Goal: Information Seeking & Learning: Learn about a topic

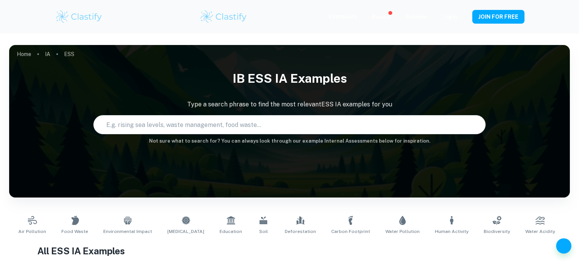
scroll to position [398, 0]
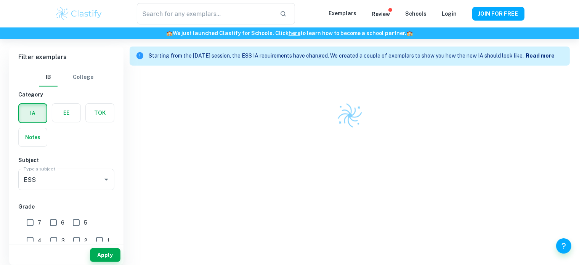
type input "Human Activity"
type input "ESS"
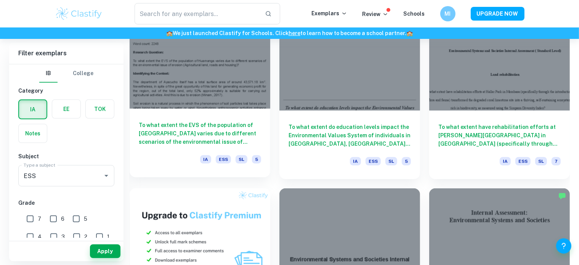
scroll to position [461, 0]
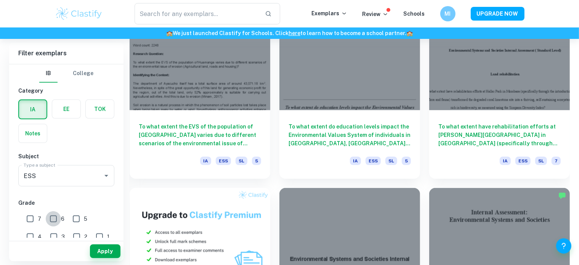
click at [53, 214] on input "6" at bounding box center [53, 218] width 15 height 15
checkbox input "true"
click at [38, 216] on span "7" at bounding box center [39, 219] width 3 height 8
click at [38, 216] on input "7" at bounding box center [29, 218] width 15 height 15
checkbox input "true"
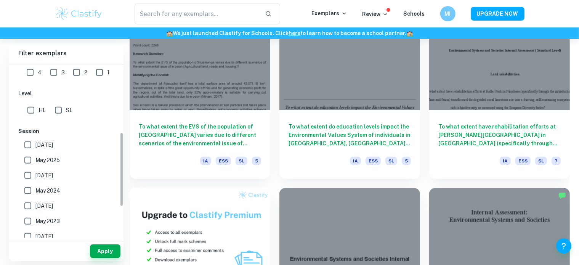
scroll to position [172, 0]
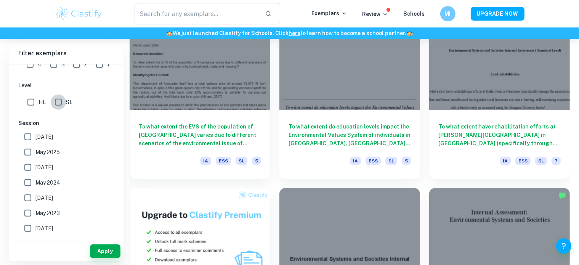
click at [59, 106] on input "SL" at bounding box center [58, 102] width 15 height 15
checkbox input "true"
click at [109, 253] on button "Apply" at bounding box center [105, 251] width 31 height 14
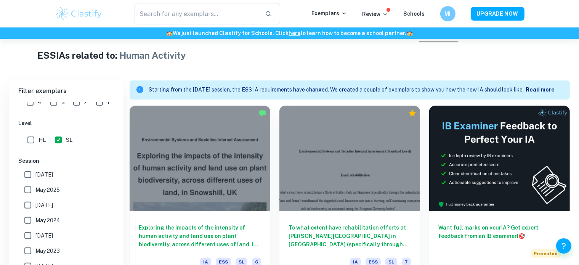
scroll to position [221, 0]
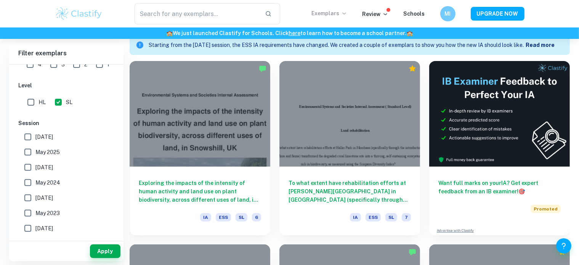
click at [333, 13] on p "Exemplars" at bounding box center [329, 13] width 35 height 8
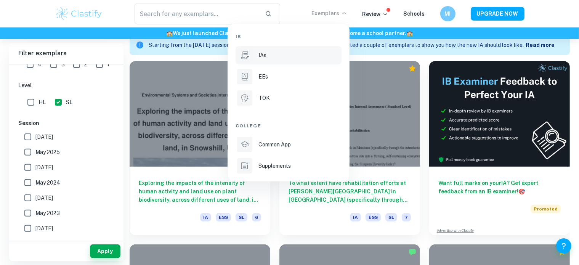
click at [299, 54] on div "IAs" at bounding box center [300, 55] width 82 height 8
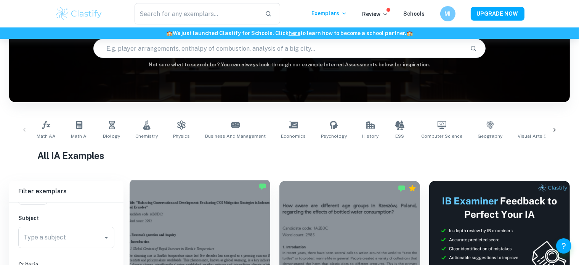
scroll to position [114, 0]
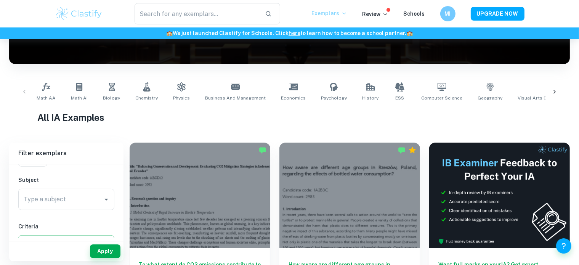
click at [334, 10] on p "Exemplars" at bounding box center [329, 13] width 35 height 8
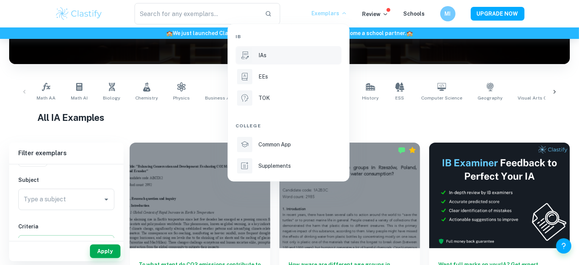
click at [121, 163] on div at bounding box center [289, 132] width 579 height 265
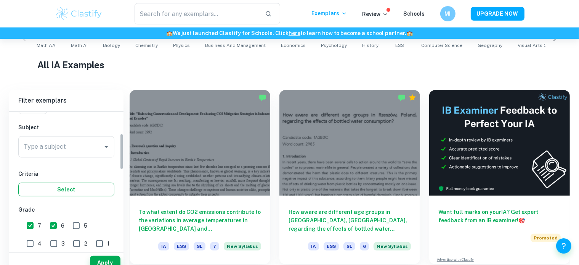
scroll to position [191, 0]
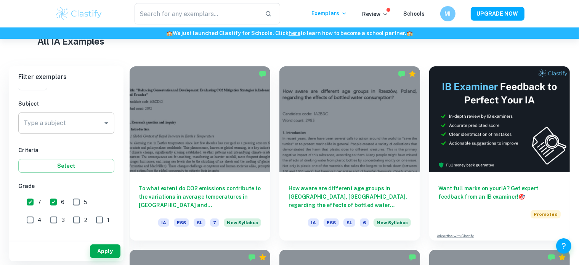
click at [91, 130] on div "Type a subject" at bounding box center [66, 122] width 96 height 21
click at [101, 93] on div "IB College Category IA EE TOK Notes Subject Type a subject Type a subject Crite…" at bounding box center [66, 232] width 114 height 441
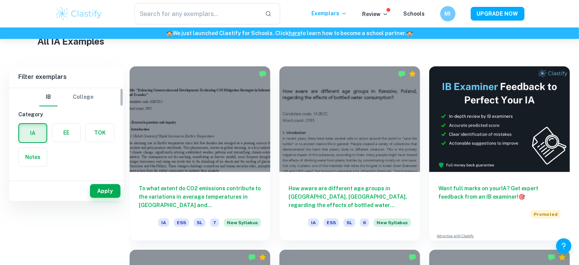
scroll to position [114, 0]
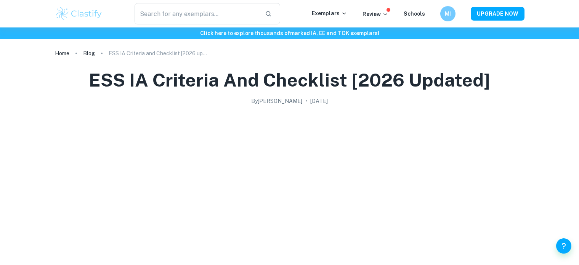
scroll to position [358, 0]
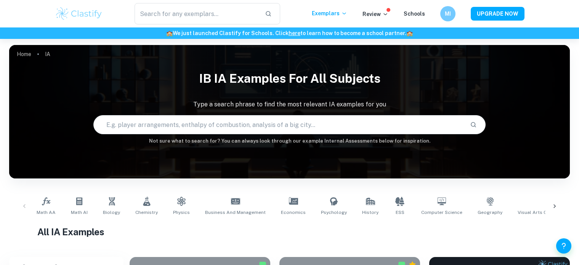
scroll to position [114, 0]
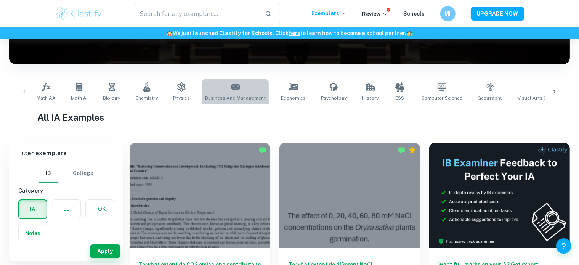
click at [257, 95] on span "Business and Management" at bounding box center [235, 98] width 61 height 7
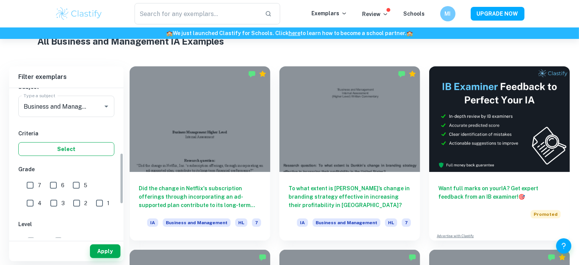
scroll to position [76, 0]
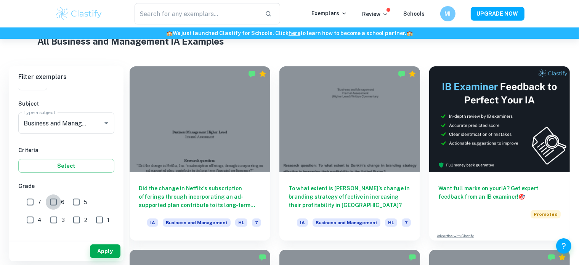
click at [51, 201] on input "6" at bounding box center [53, 201] width 15 height 15
checkbox input "true"
click at [32, 201] on input "7" at bounding box center [29, 201] width 15 height 15
checkbox input "true"
click at [106, 247] on button "Apply" at bounding box center [105, 251] width 31 height 14
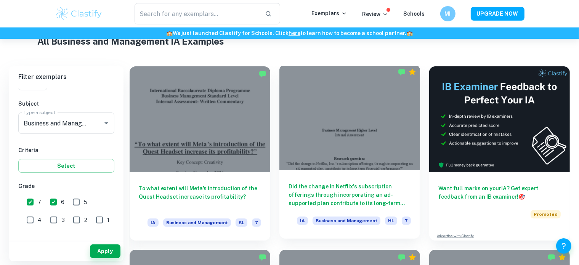
scroll to position [229, 0]
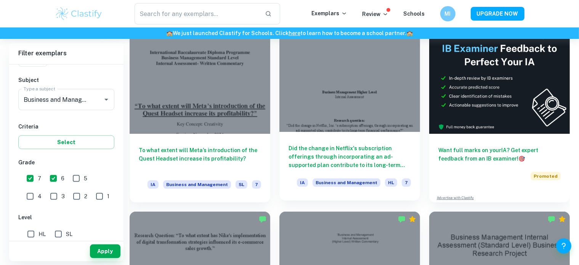
click at [403, 103] on div at bounding box center [350, 79] width 141 height 106
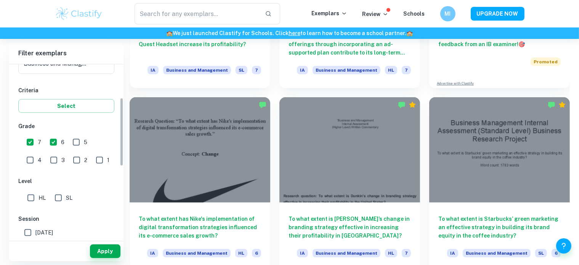
scroll to position [114, 0]
click at [38, 137] on input "7" at bounding box center [29, 140] width 15 height 15
checkbox input "false"
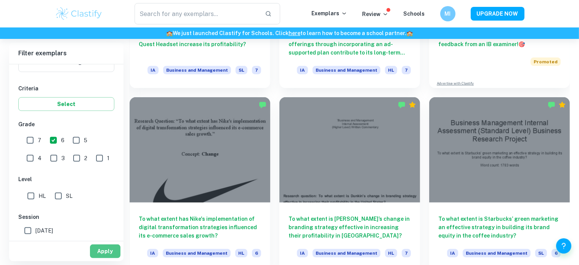
click at [112, 250] on button "Apply" at bounding box center [105, 251] width 31 height 14
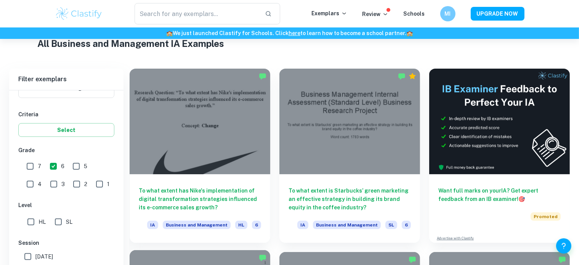
scroll to position [343, 0]
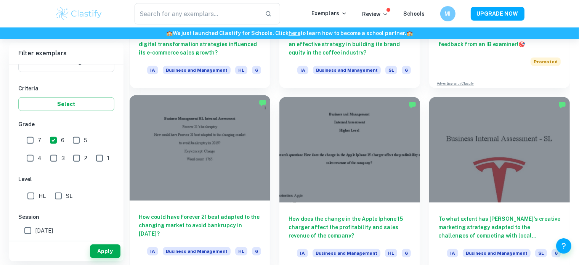
click at [254, 156] on div at bounding box center [200, 148] width 141 height 106
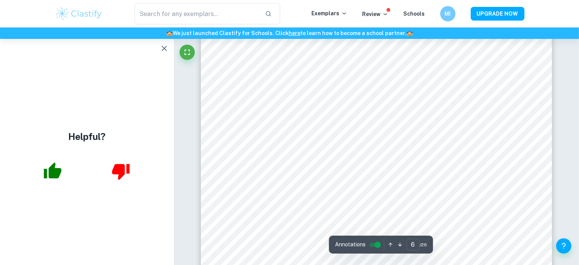
scroll to position [3013, 0]
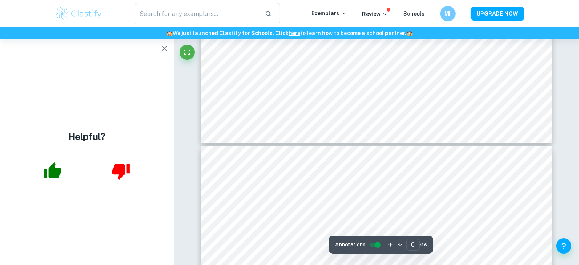
click at [165, 51] on icon "button" at bounding box center [164, 48] width 9 height 9
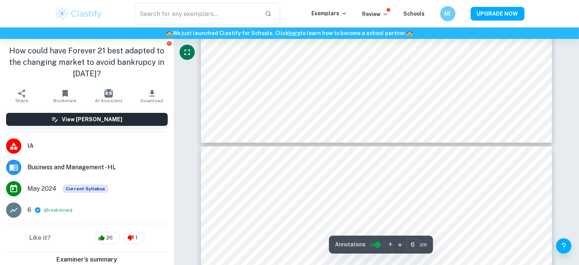
type input "7"
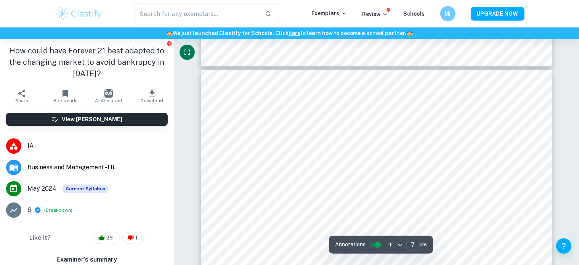
scroll to position [3089, 0]
